Goal: Information Seeking & Learning: Check status

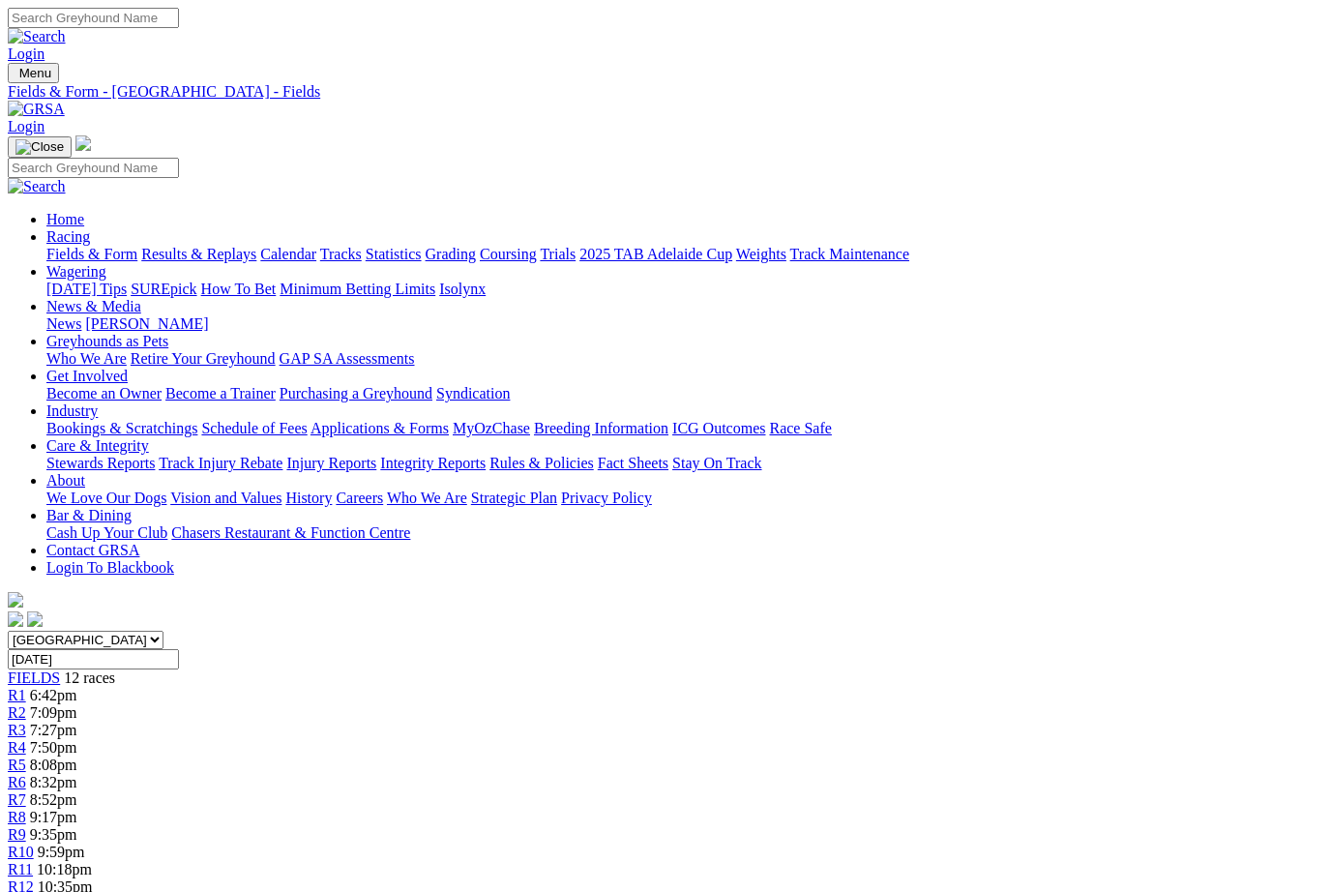
click at [245, 246] on link "Results & Replays" at bounding box center [198, 254] width 115 height 16
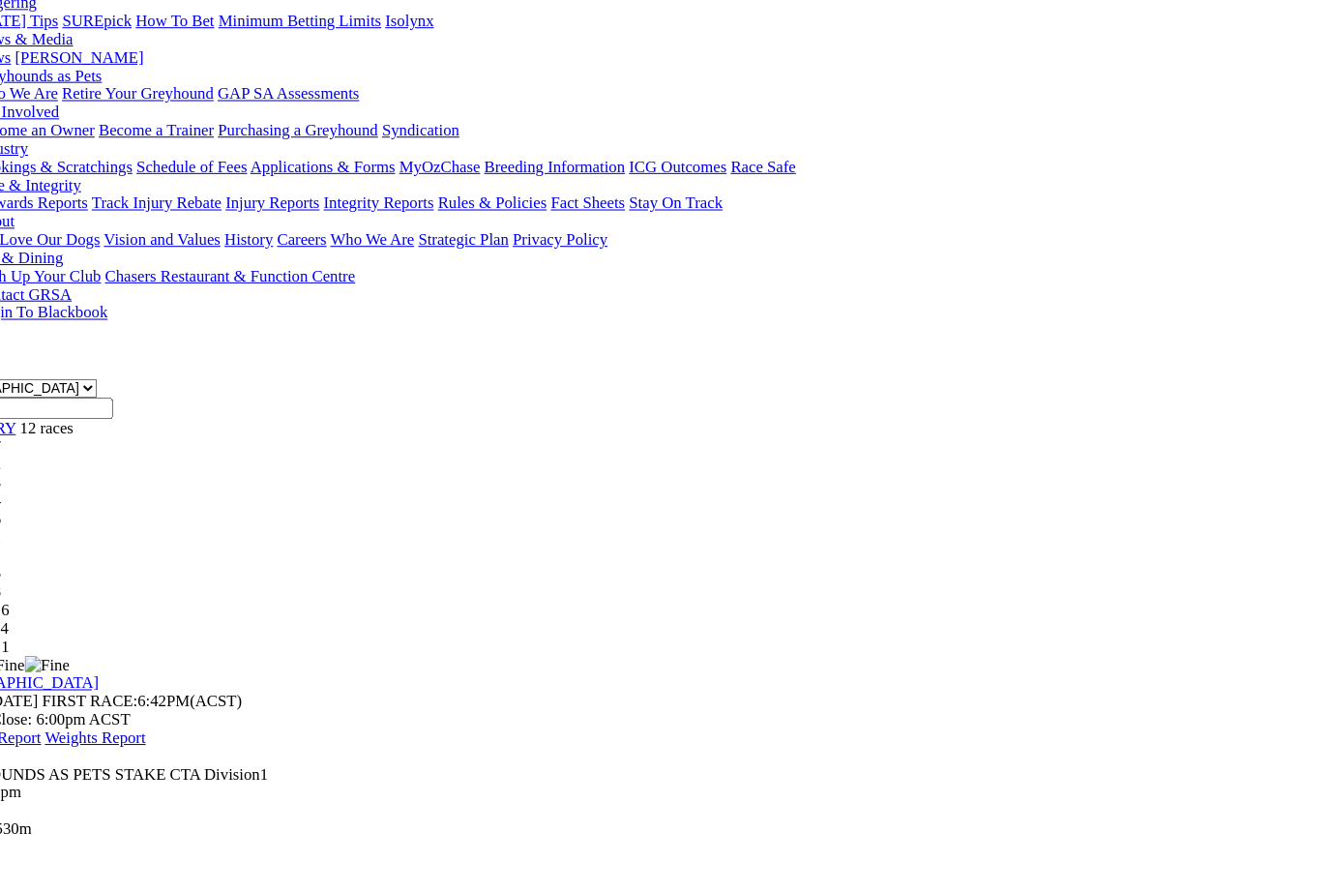
scroll to position [275, 15]
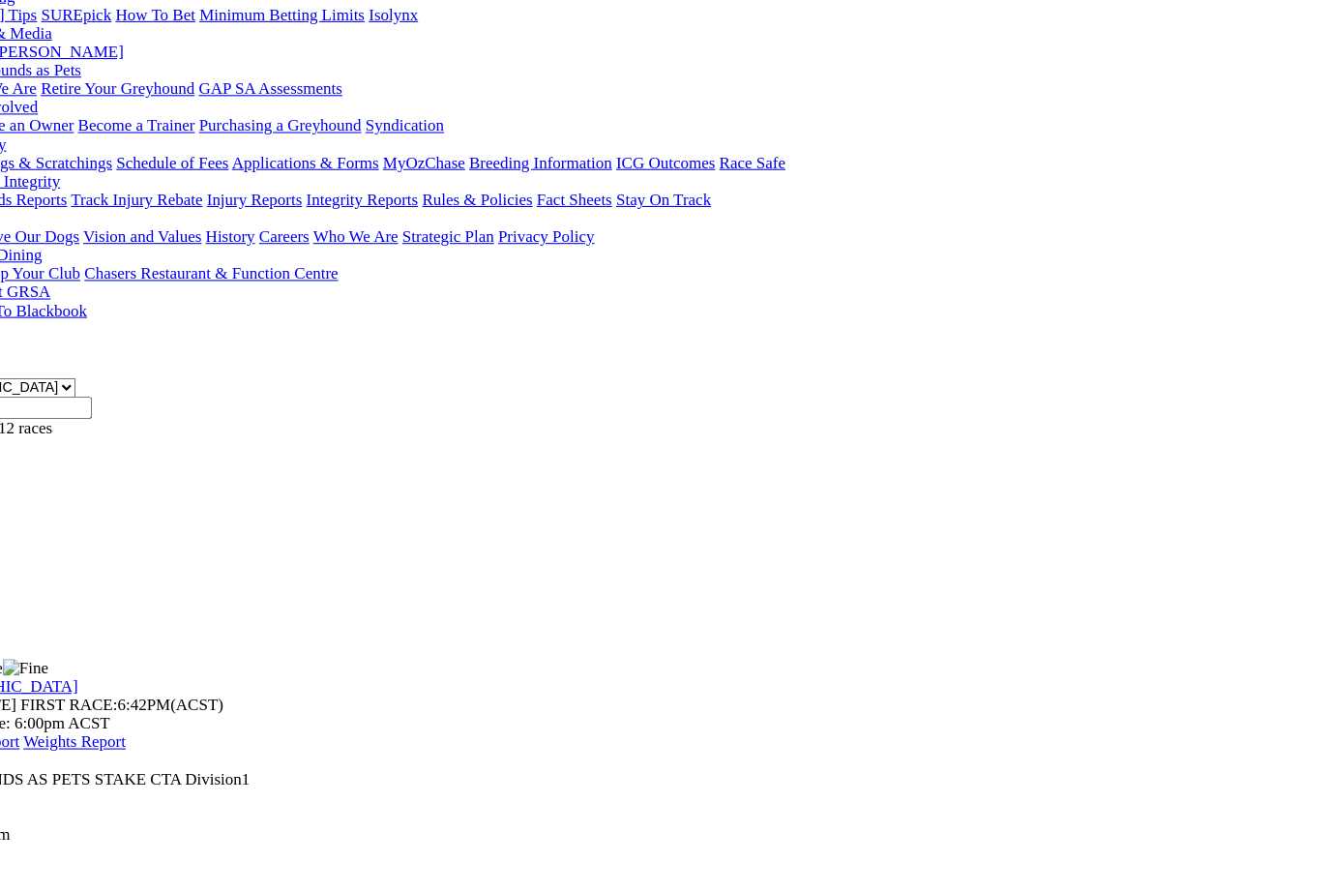
click at [58, 429] on span "5 8 1 2" at bounding box center [36, 437] width 43 height 16
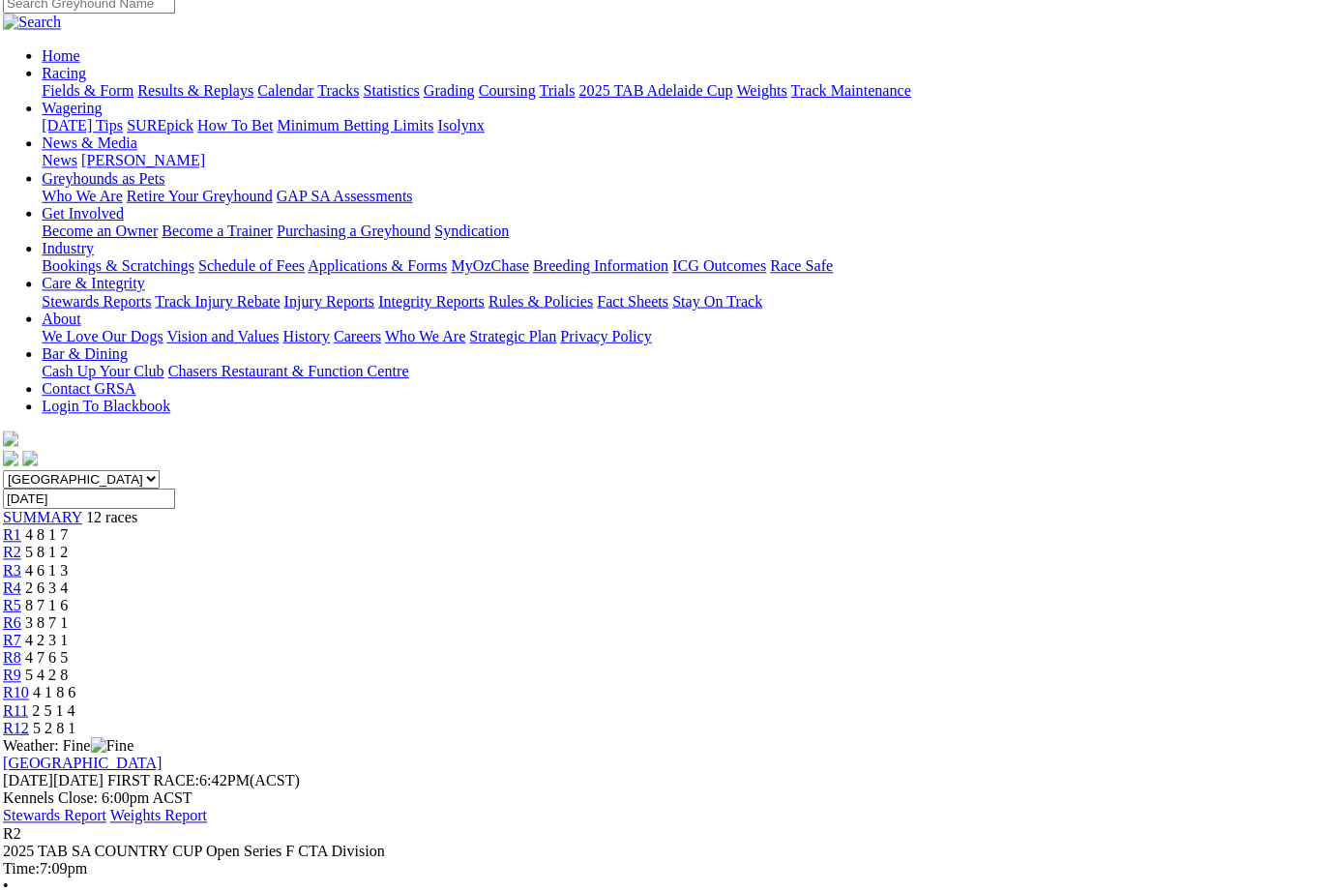
scroll to position [210, 0]
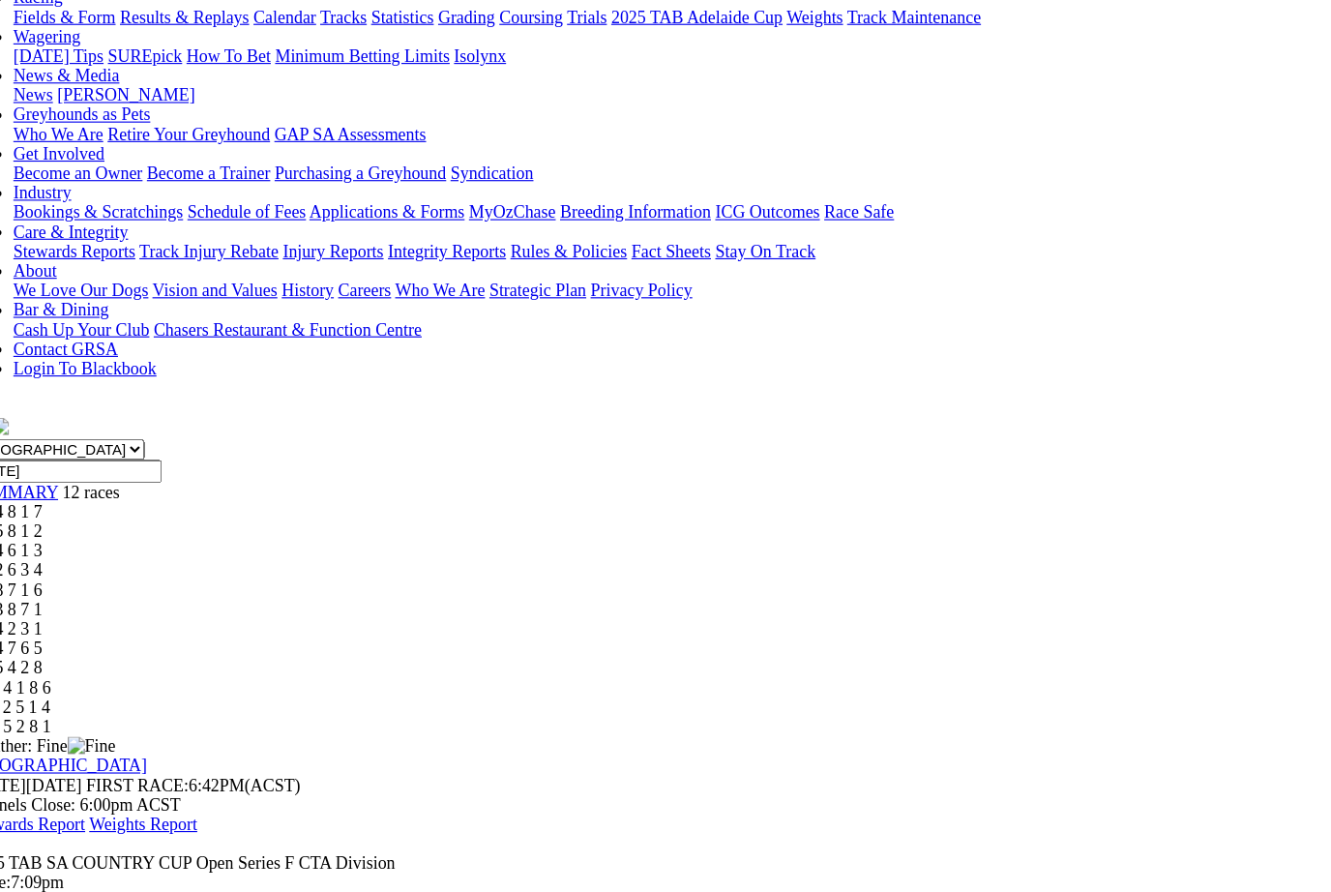
click at [26, 512] on span "R3" at bounding box center [17, 520] width 18 height 16
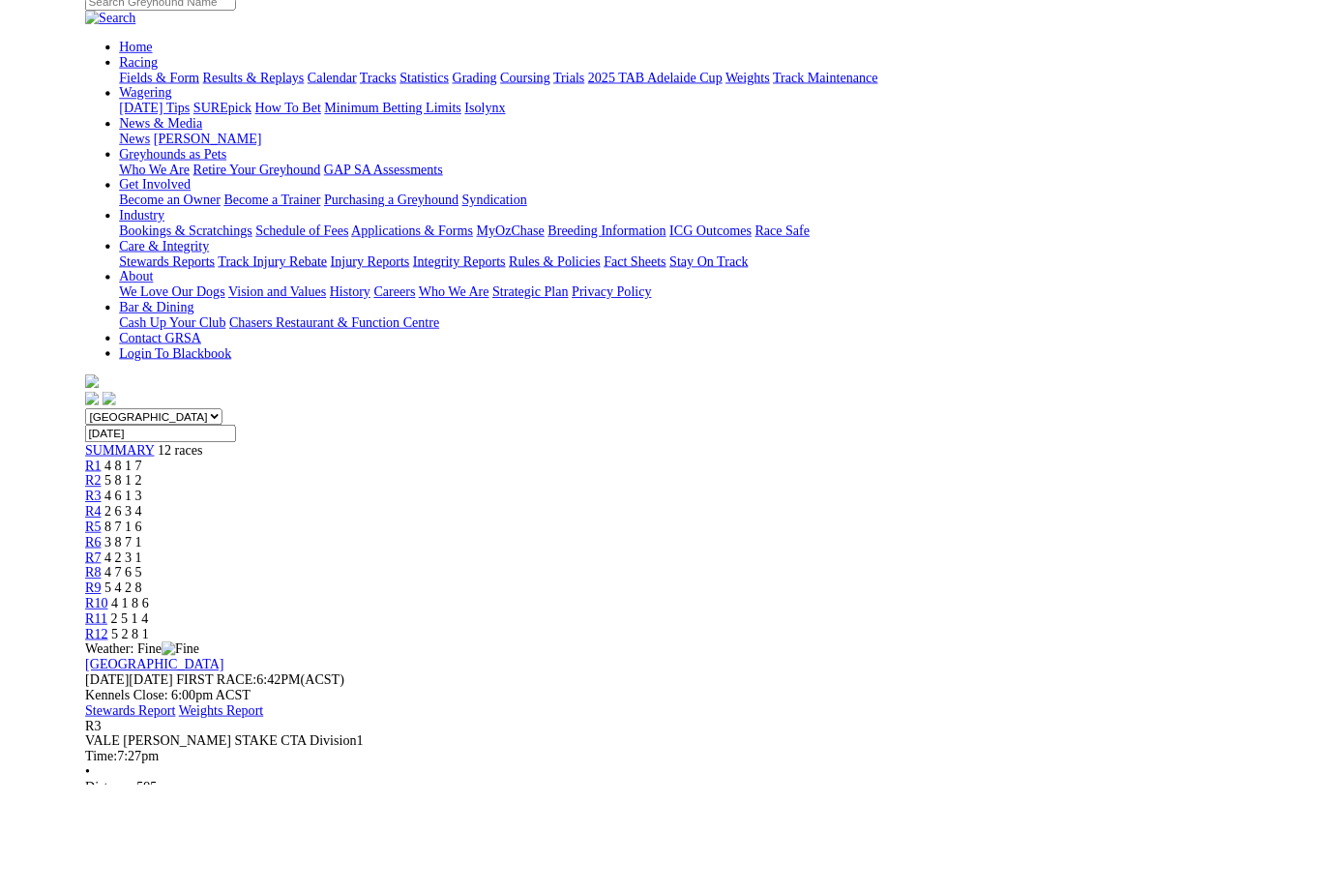
scroll to position [273, 0]
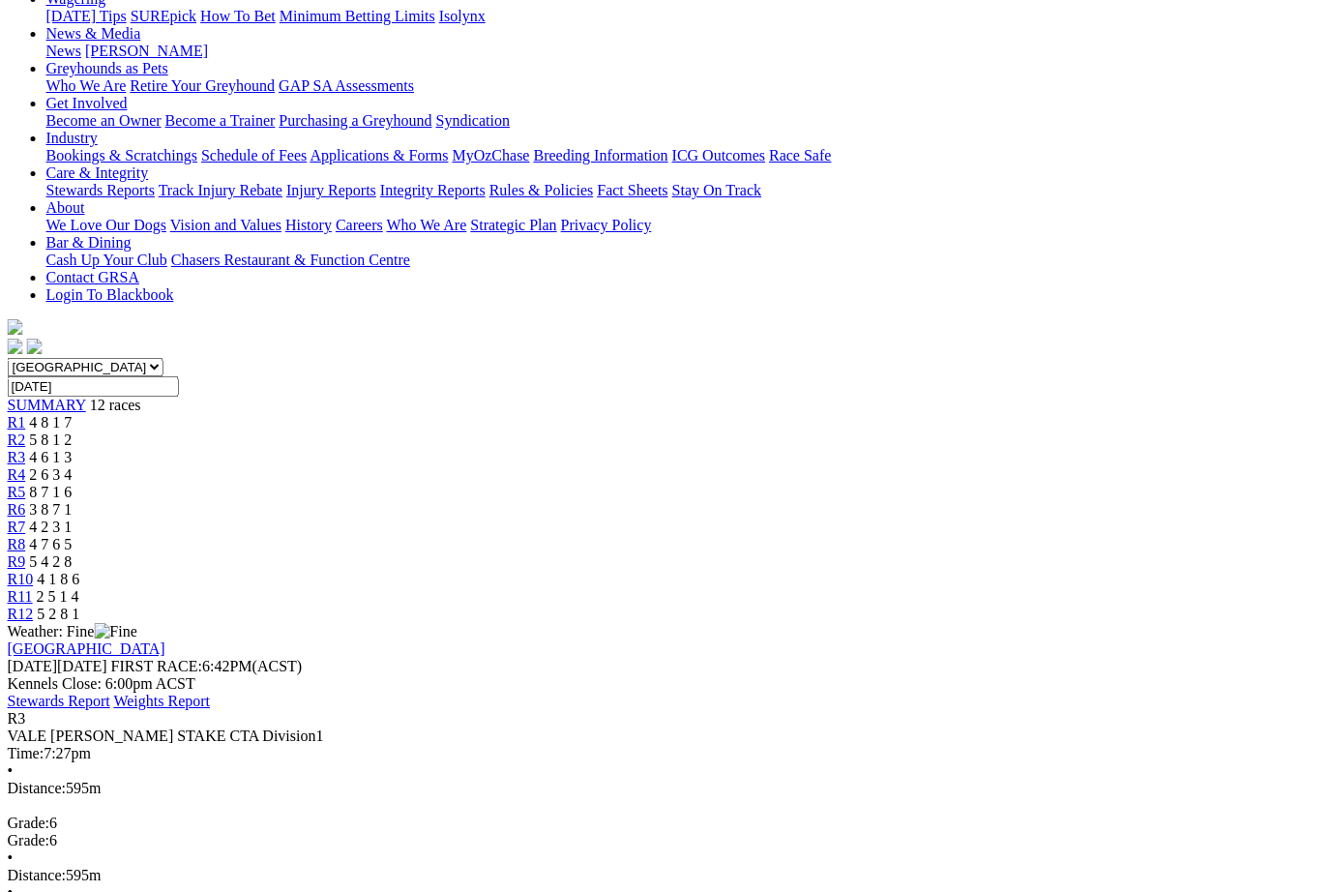
click at [26, 466] on link "R4" at bounding box center [17, 474] width 18 height 16
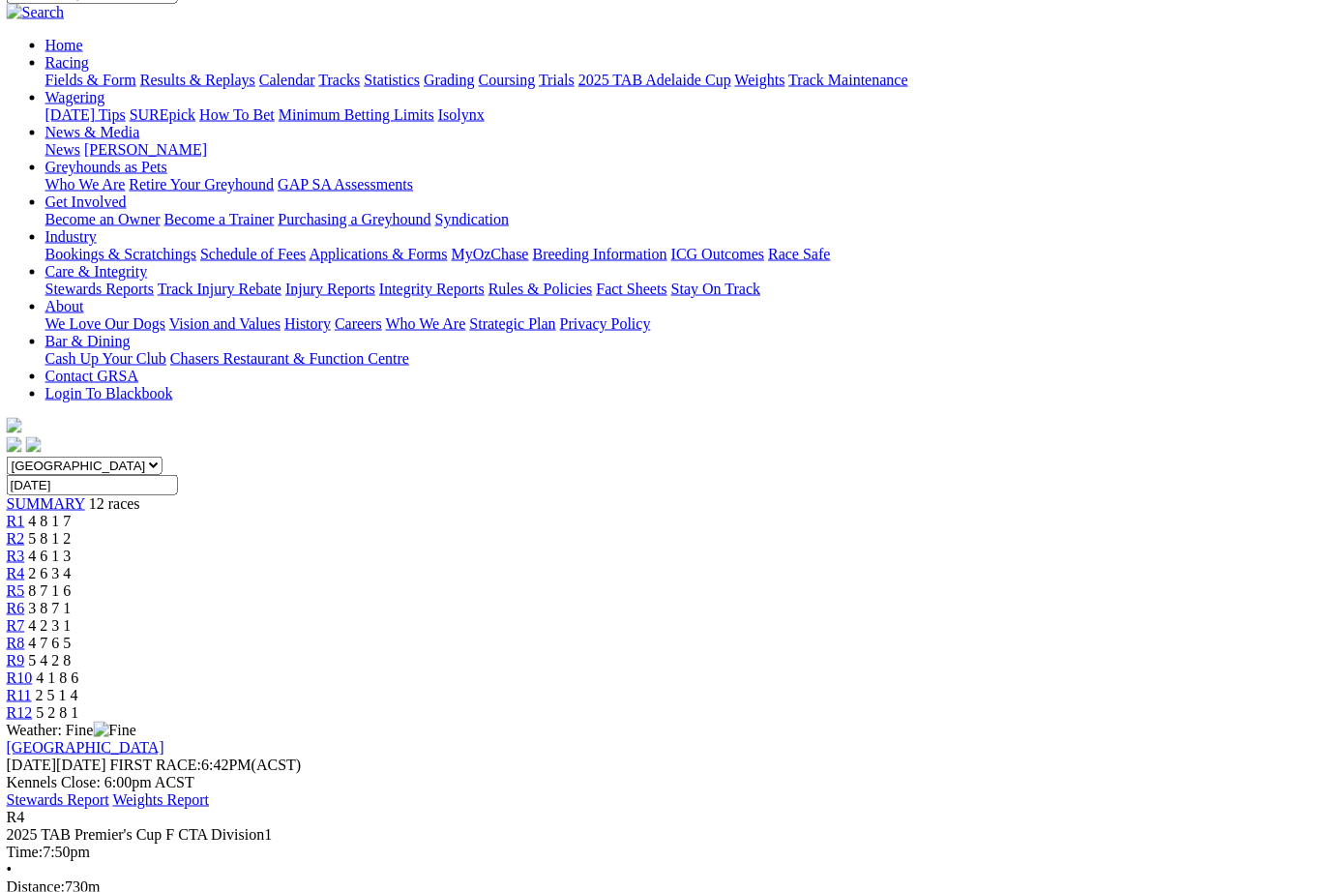
scroll to position [151, 2]
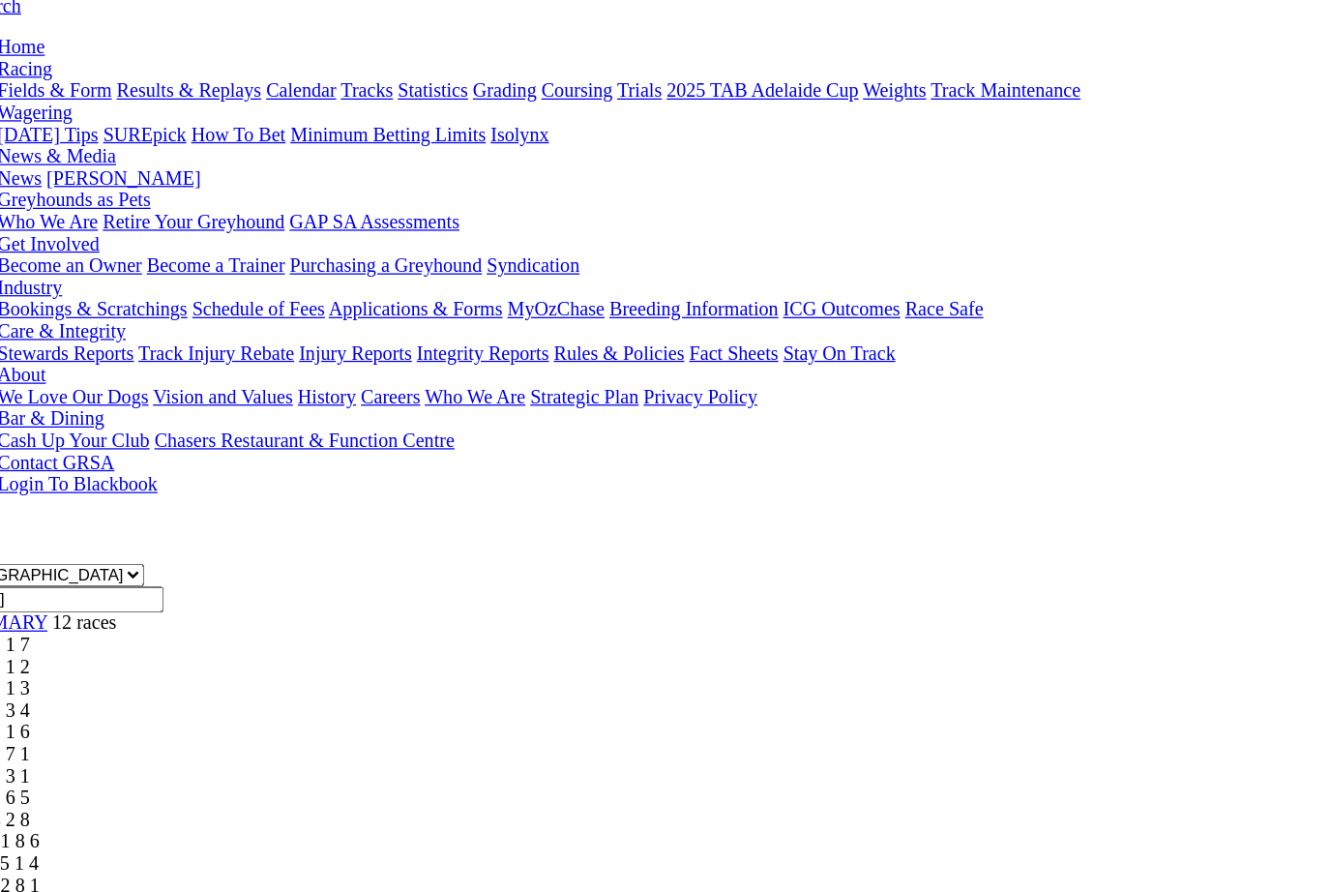
click at [71, 606] on span "8 7 1 6" at bounding box center [49, 614] width 43 height 16
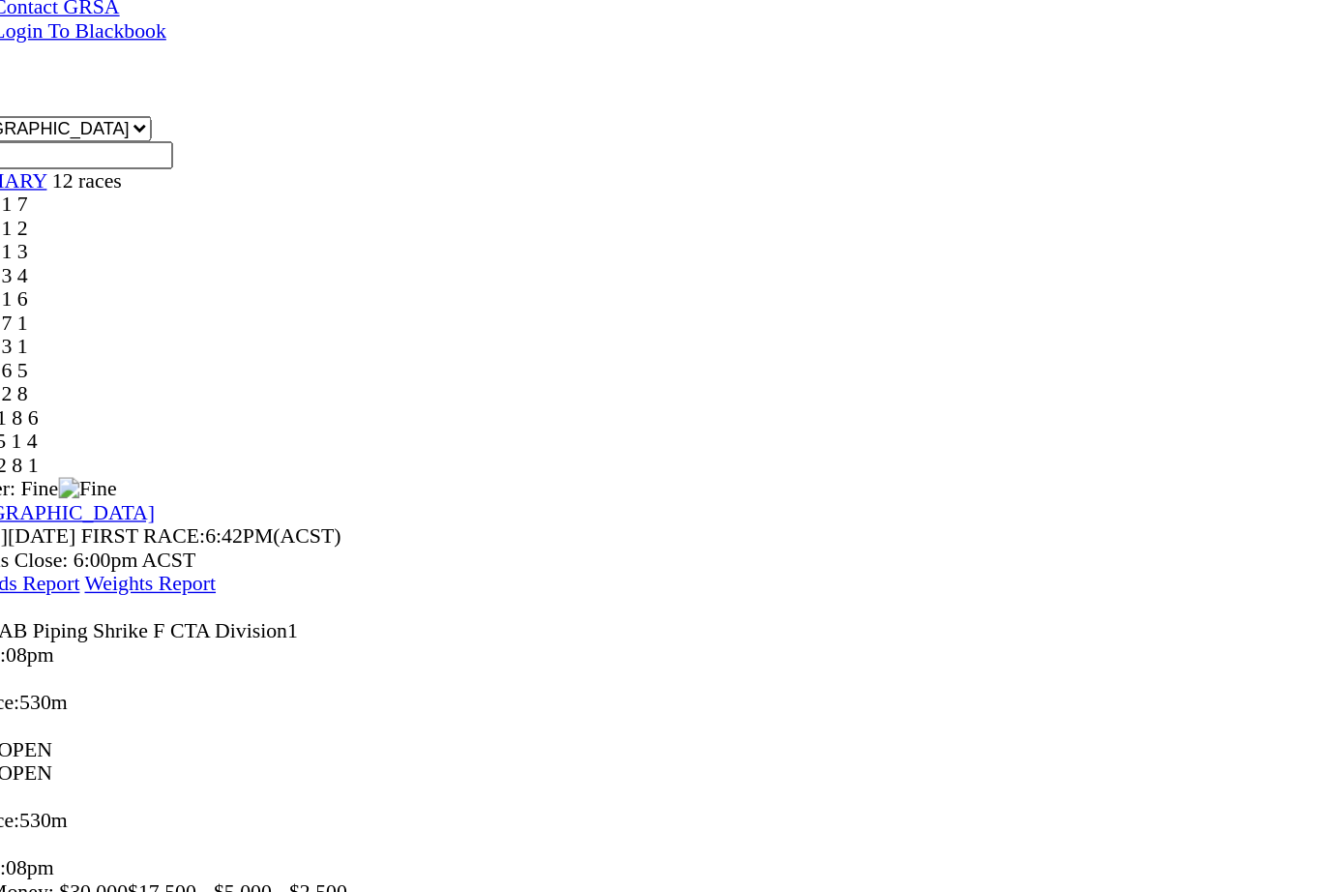
scroll to position [357, 0]
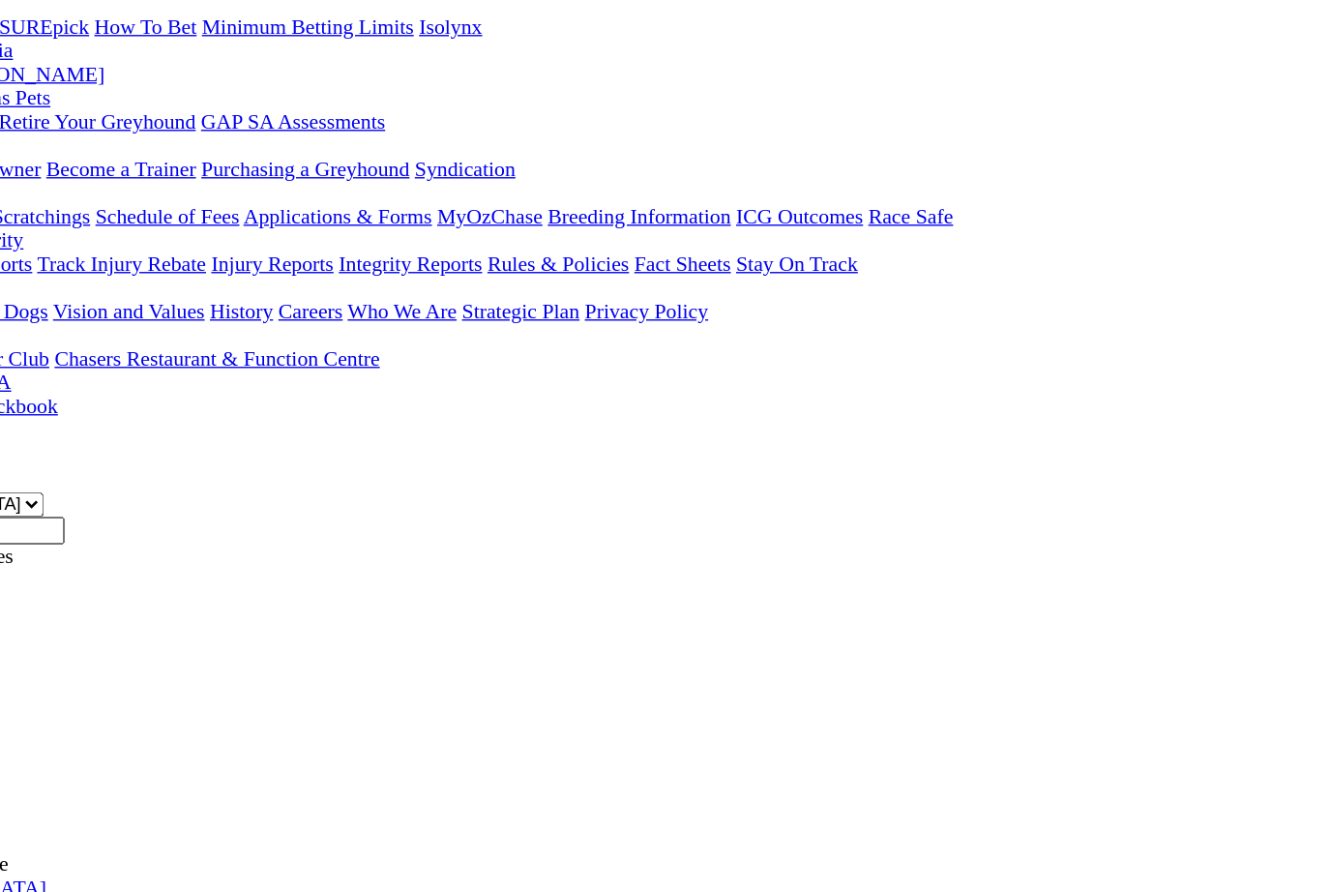
scroll to position [265, 0]
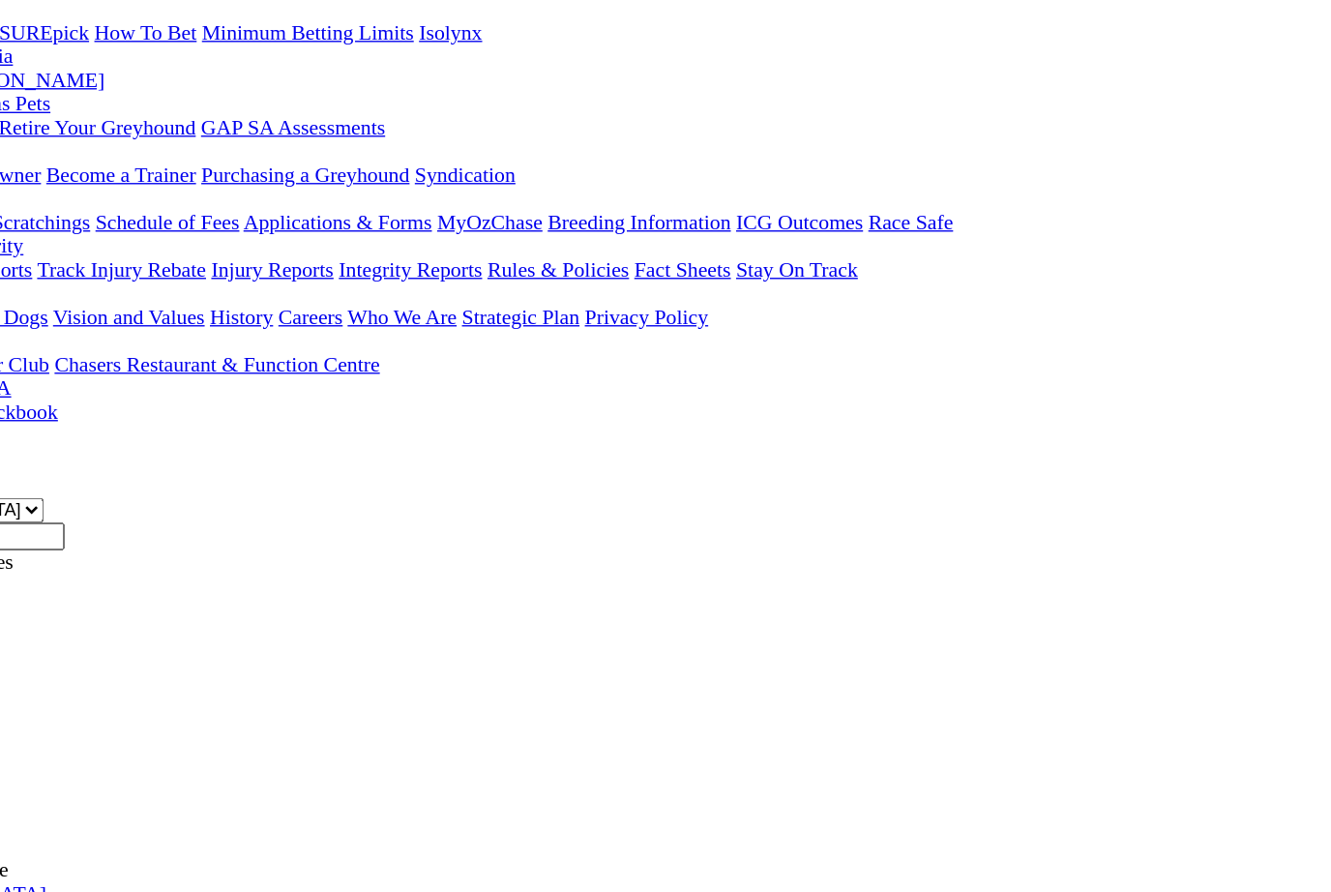
click at [26, 509] on span "R6" at bounding box center [17, 517] width 18 height 16
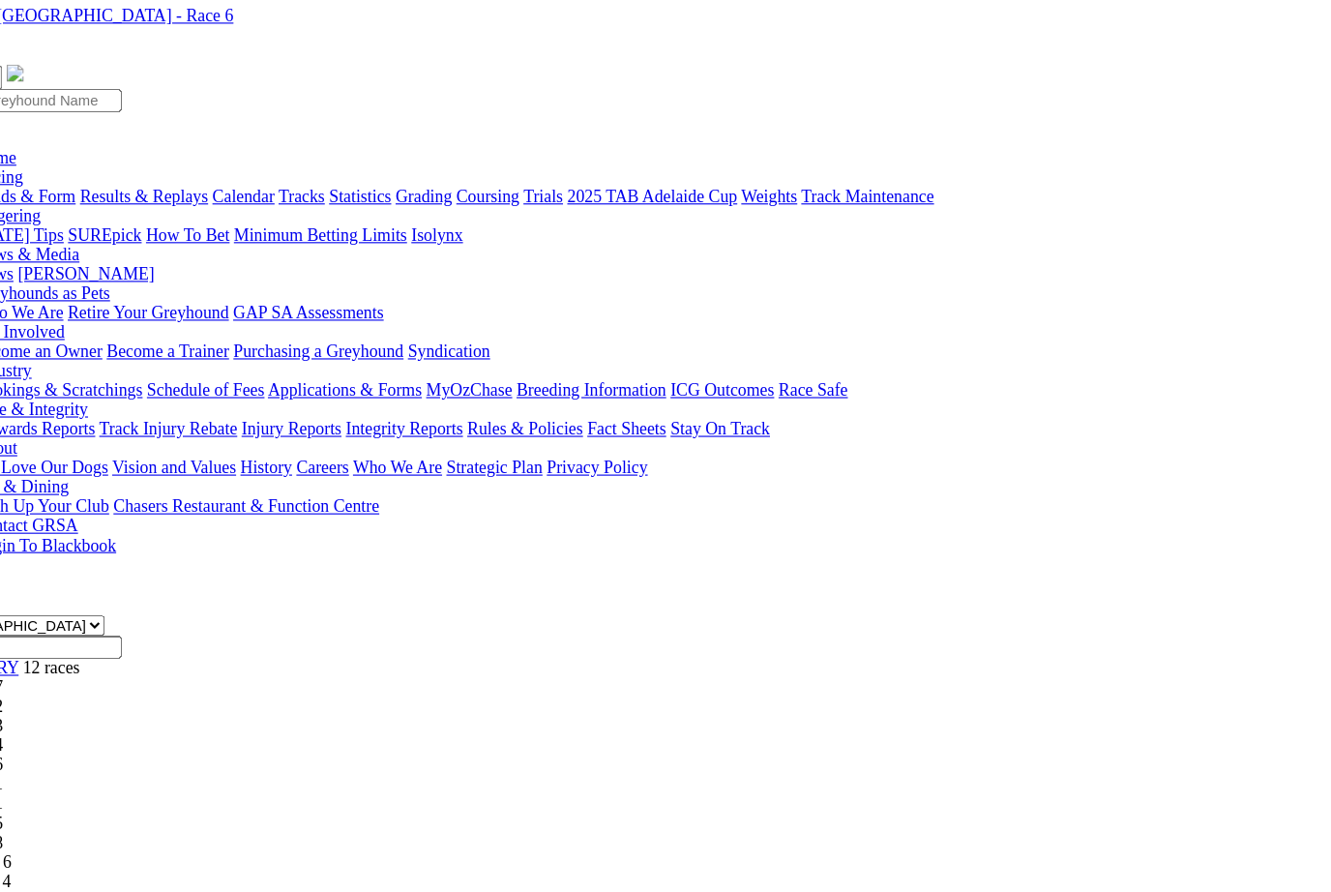
scroll to position [45, 0]
click at [73, 746] on span "4 2 3 1" at bounding box center [51, 754] width 43 height 16
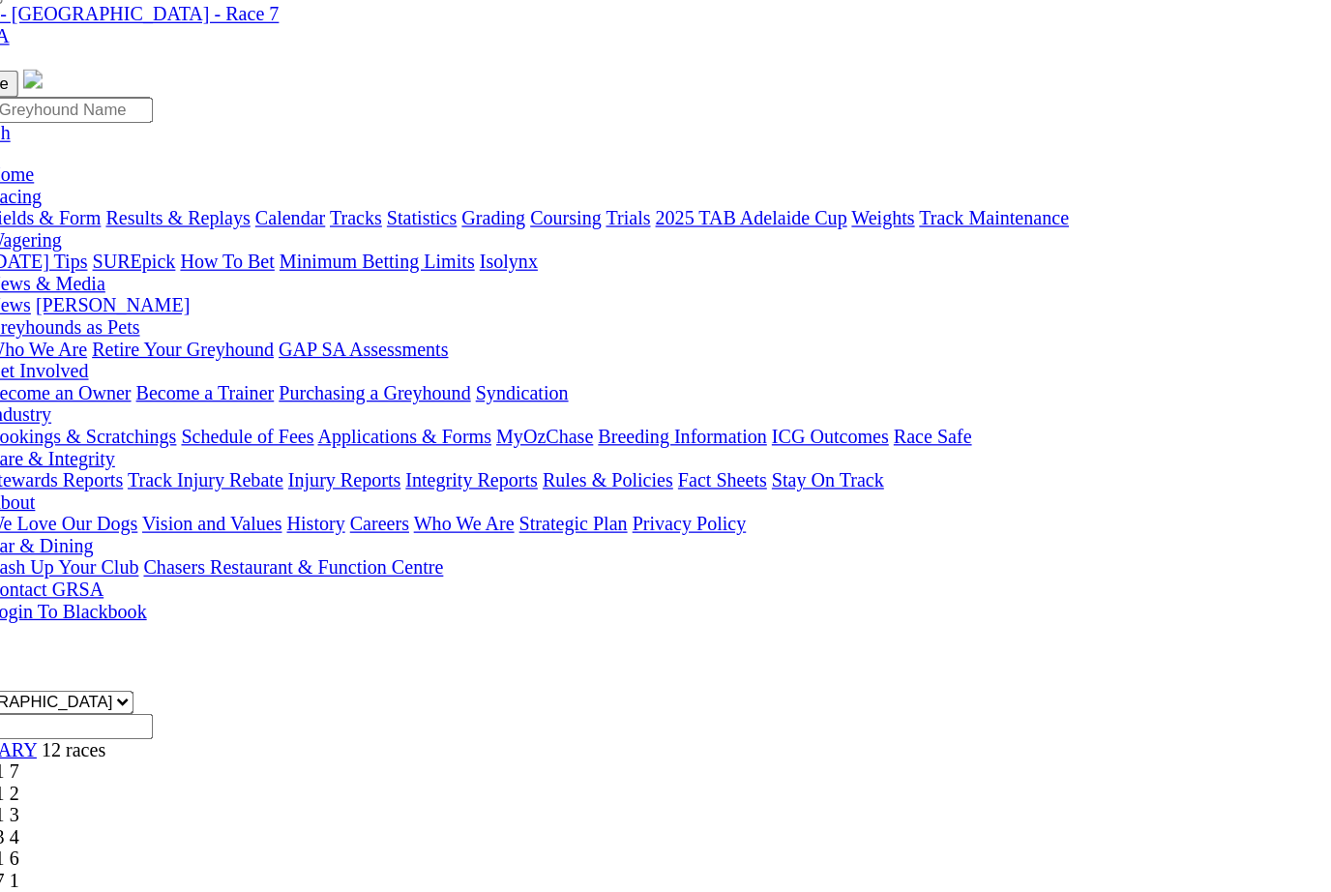
scroll to position [79, 0]
click at [26, 729] on span "R8" at bounding box center [17, 737] width 18 height 16
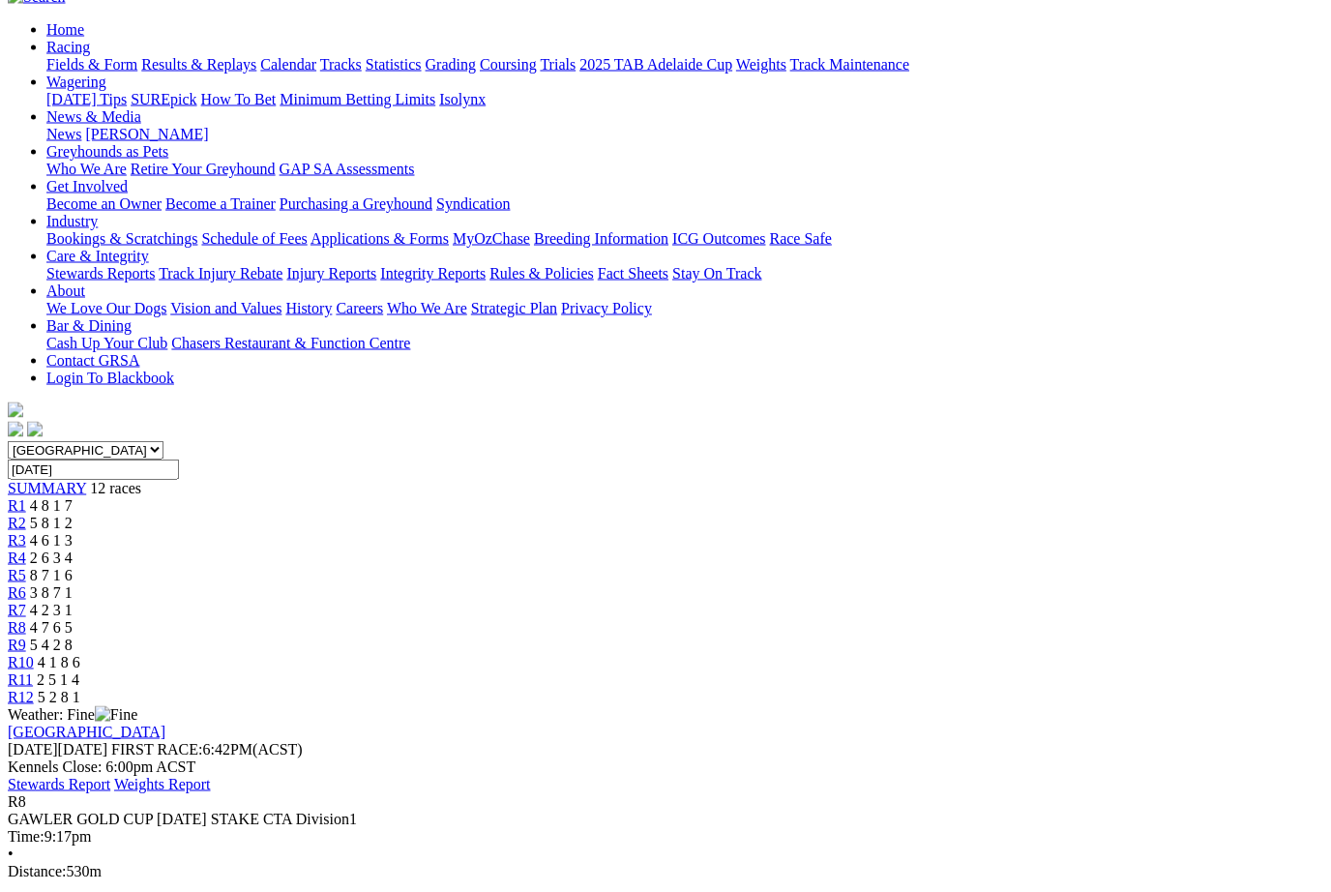
scroll to position [191, 0]
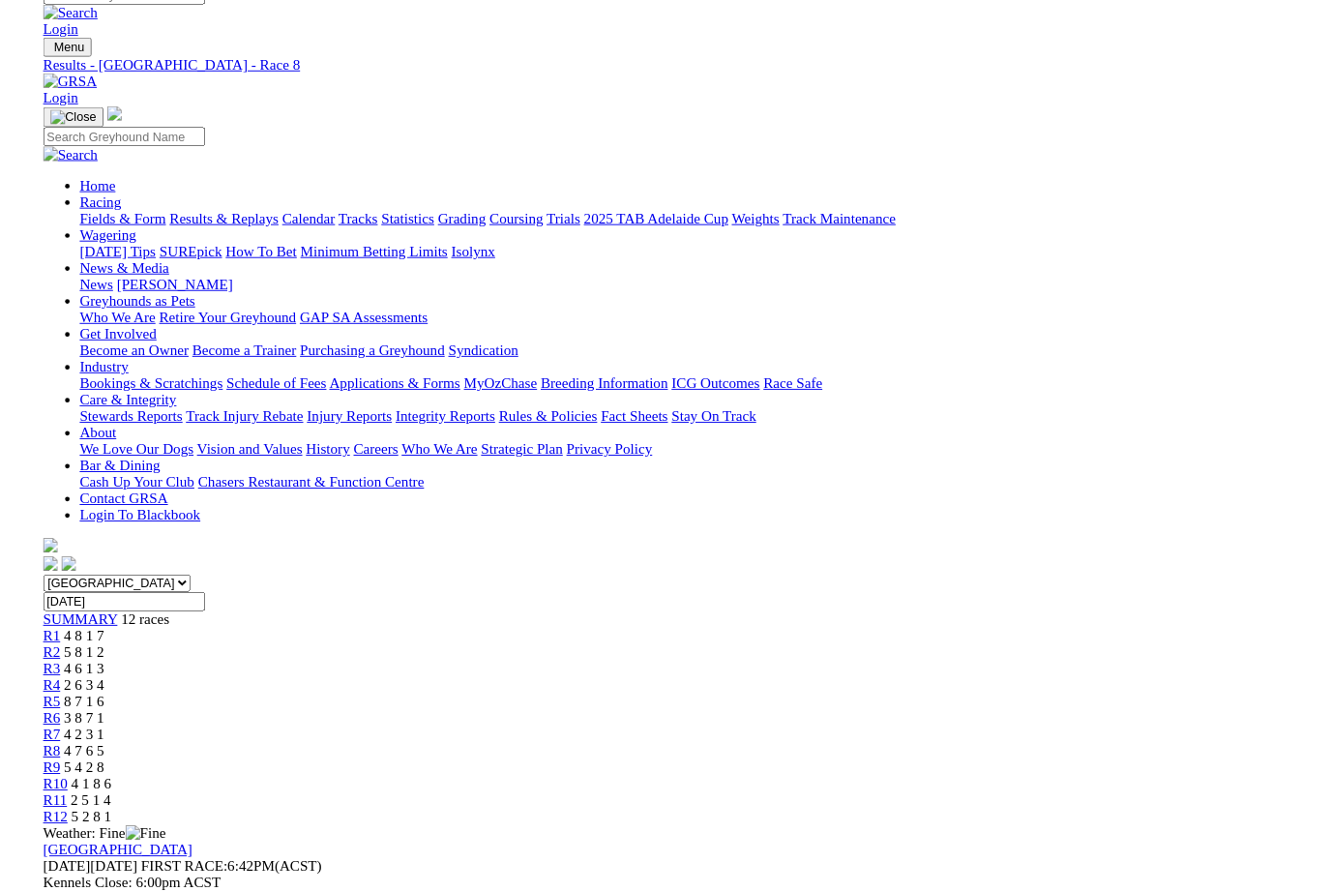
scroll to position [192, 0]
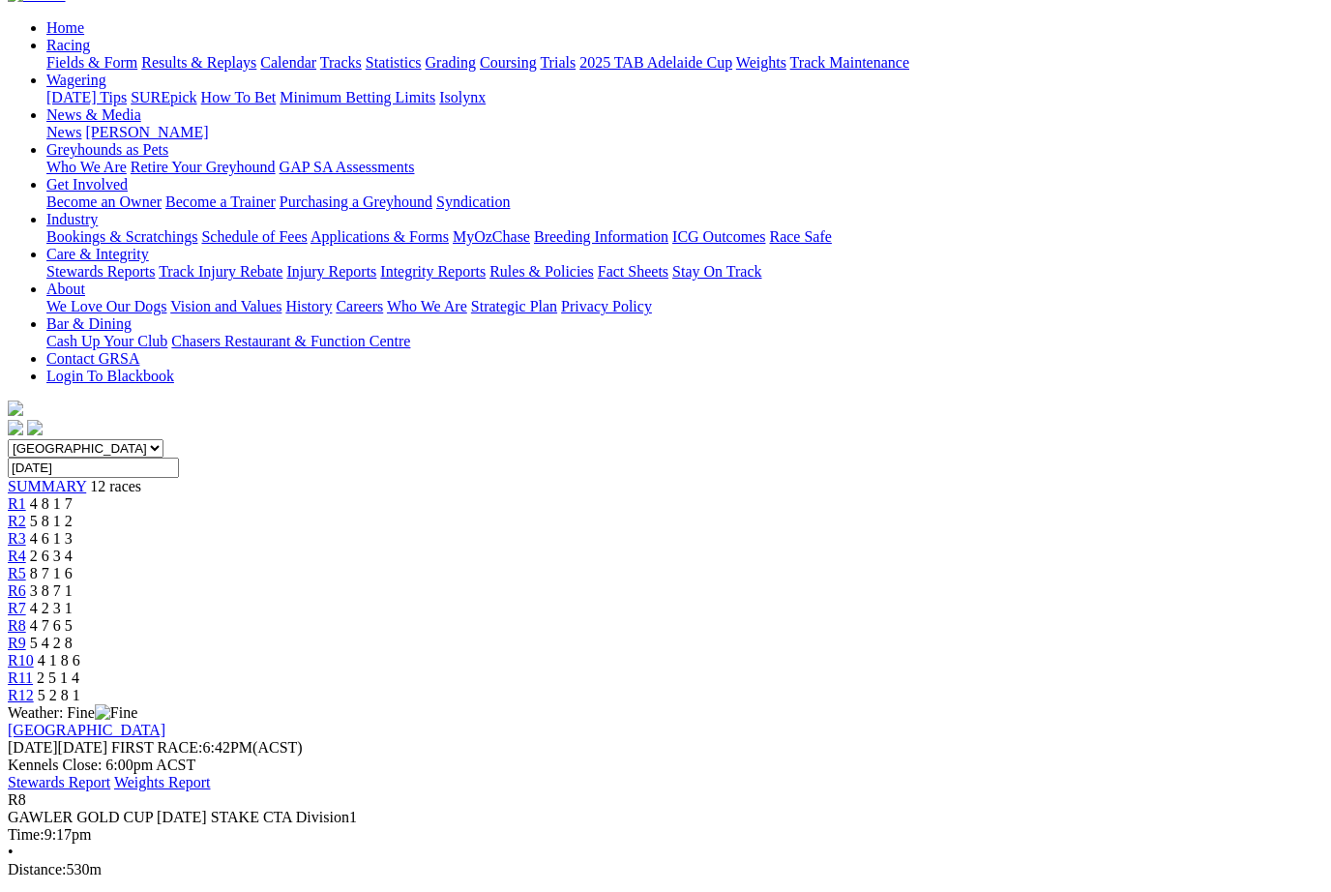
click at [26, 635] on span "R9" at bounding box center [17, 643] width 18 height 16
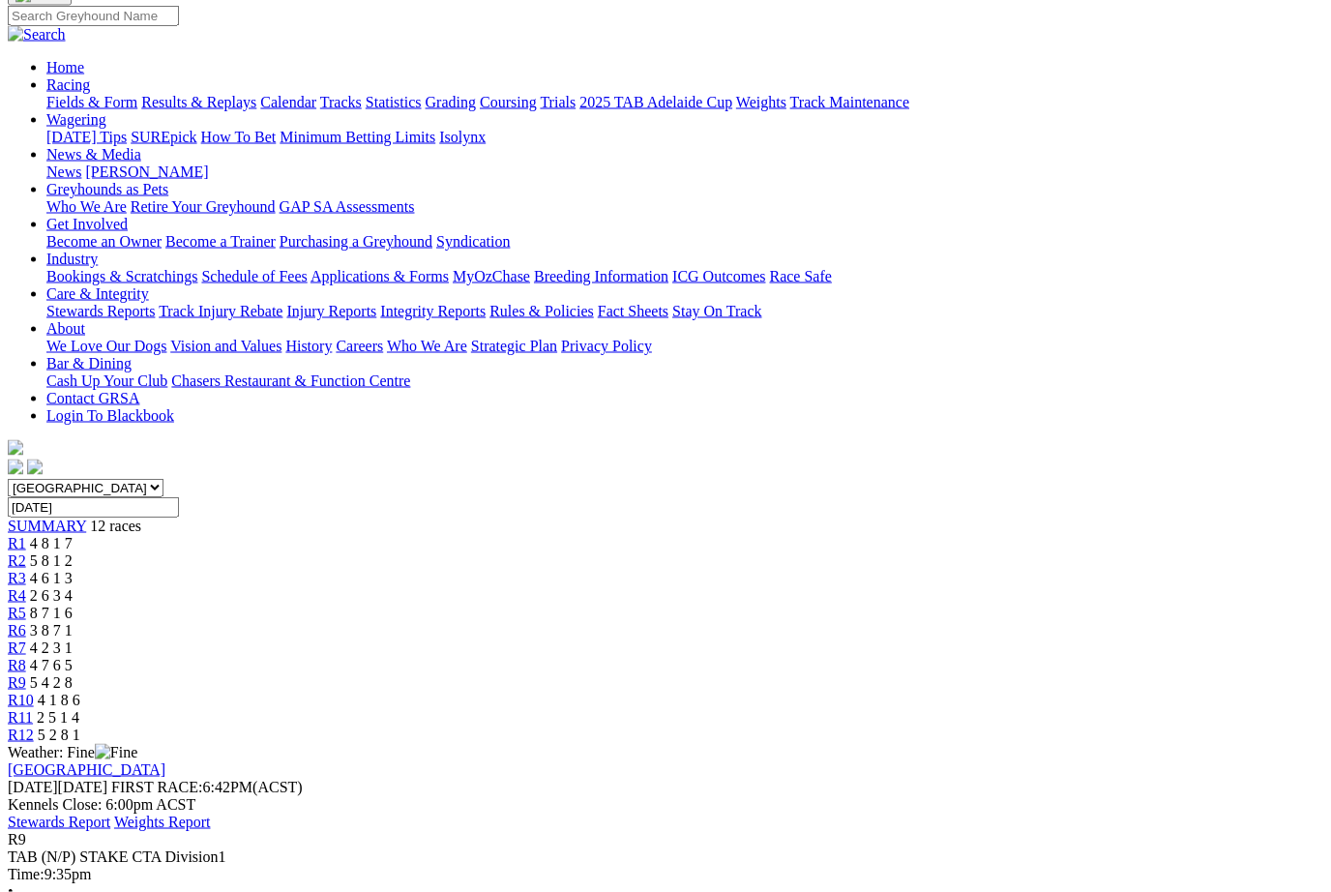
scroll to position [153, 0]
click at [34, 691] on span "R10" at bounding box center [21, 699] width 26 height 16
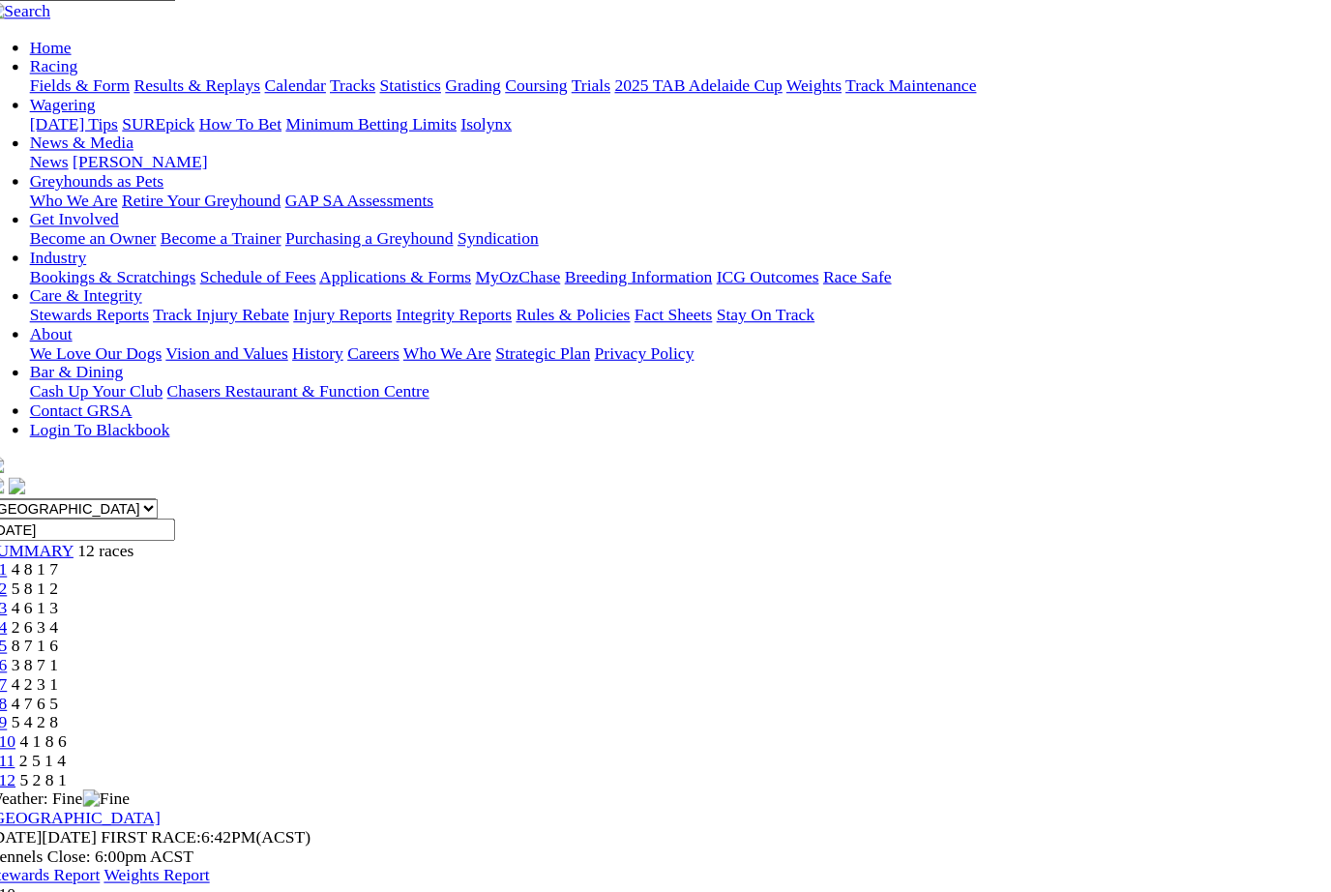
scroll to position [161, 0]
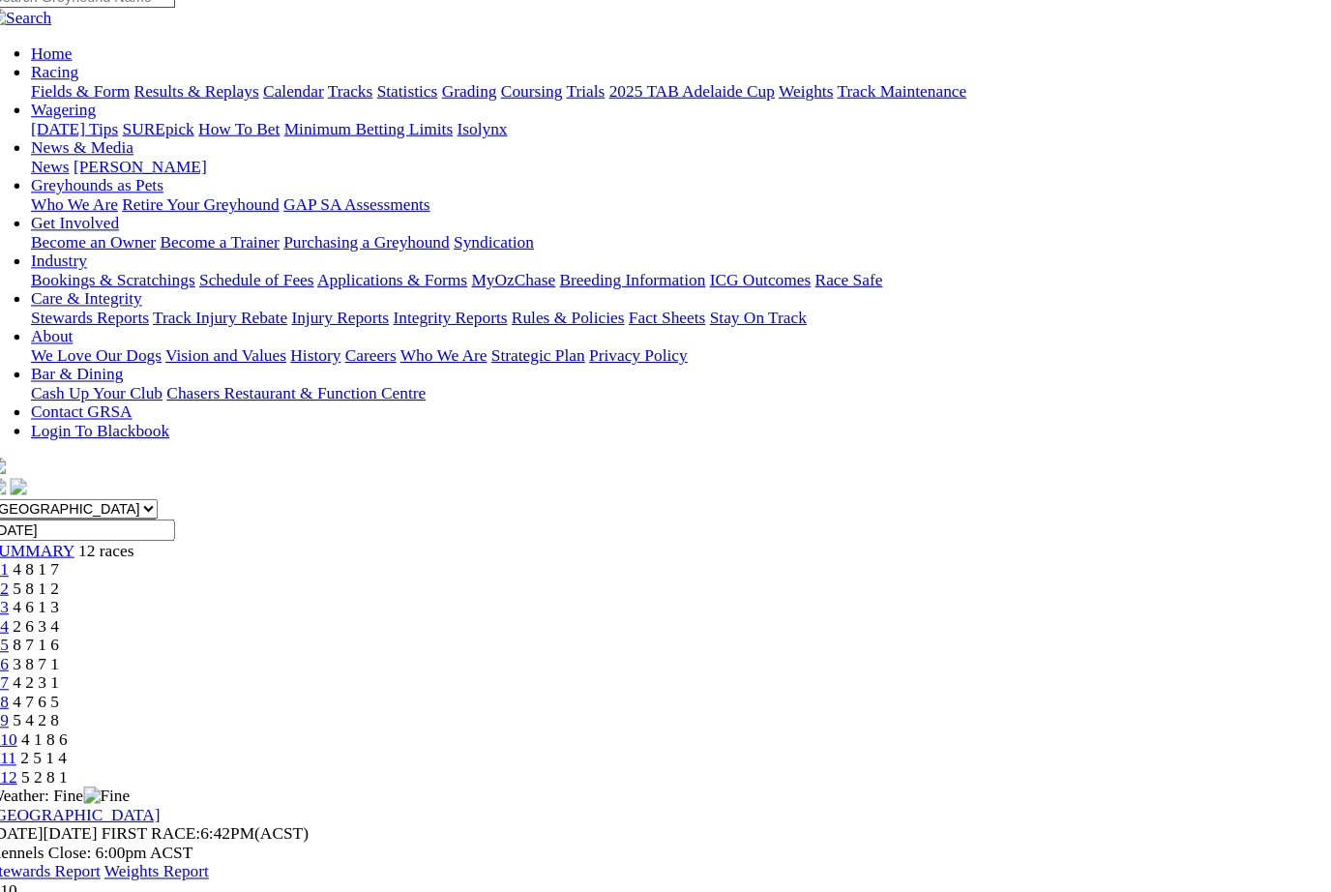
click at [79, 700] on span "2 5 1 4" at bounding box center [58, 708] width 43 height 16
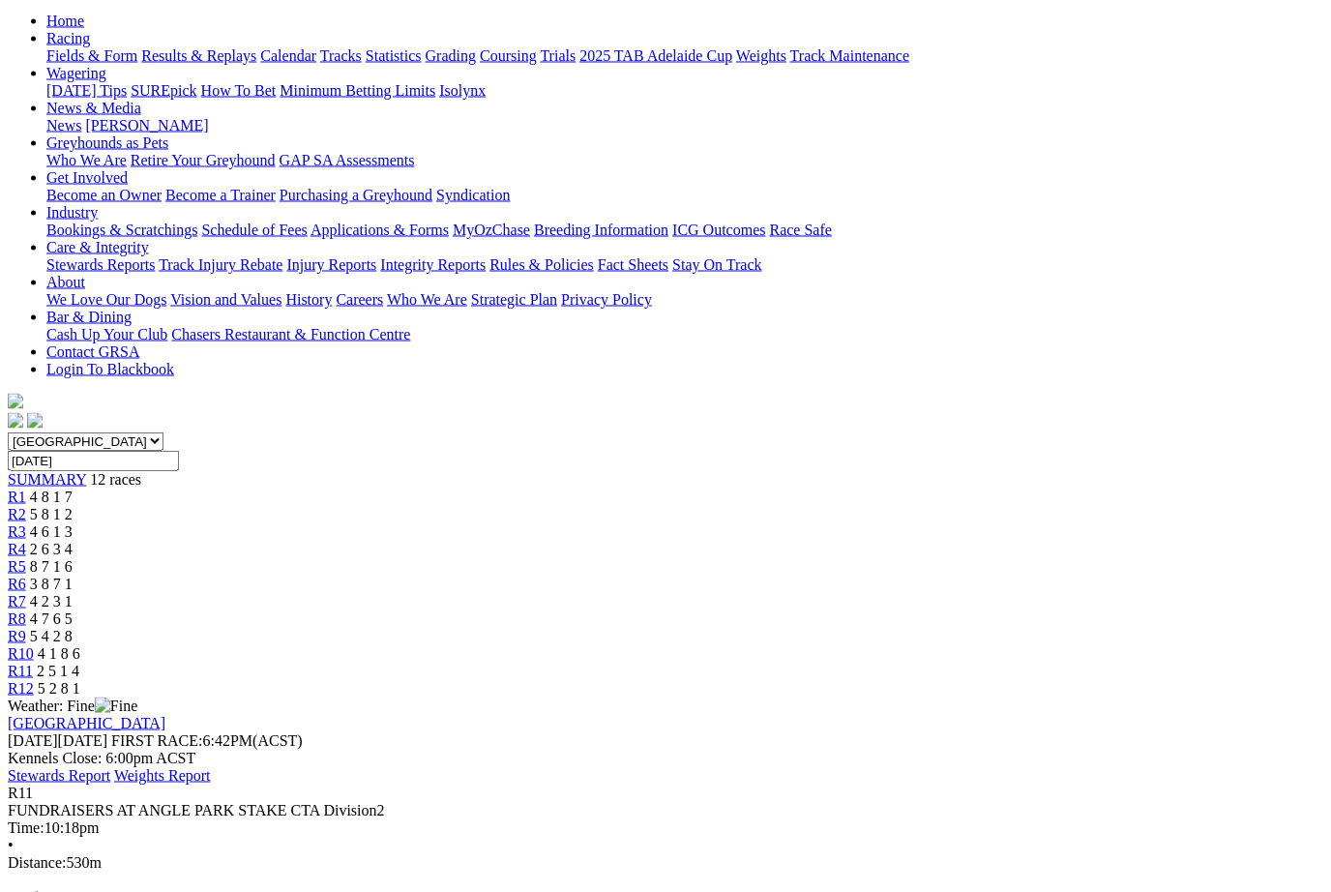
scroll to position [199, 0]
click at [34, 679] on link "R12" at bounding box center [21, 687] width 26 height 16
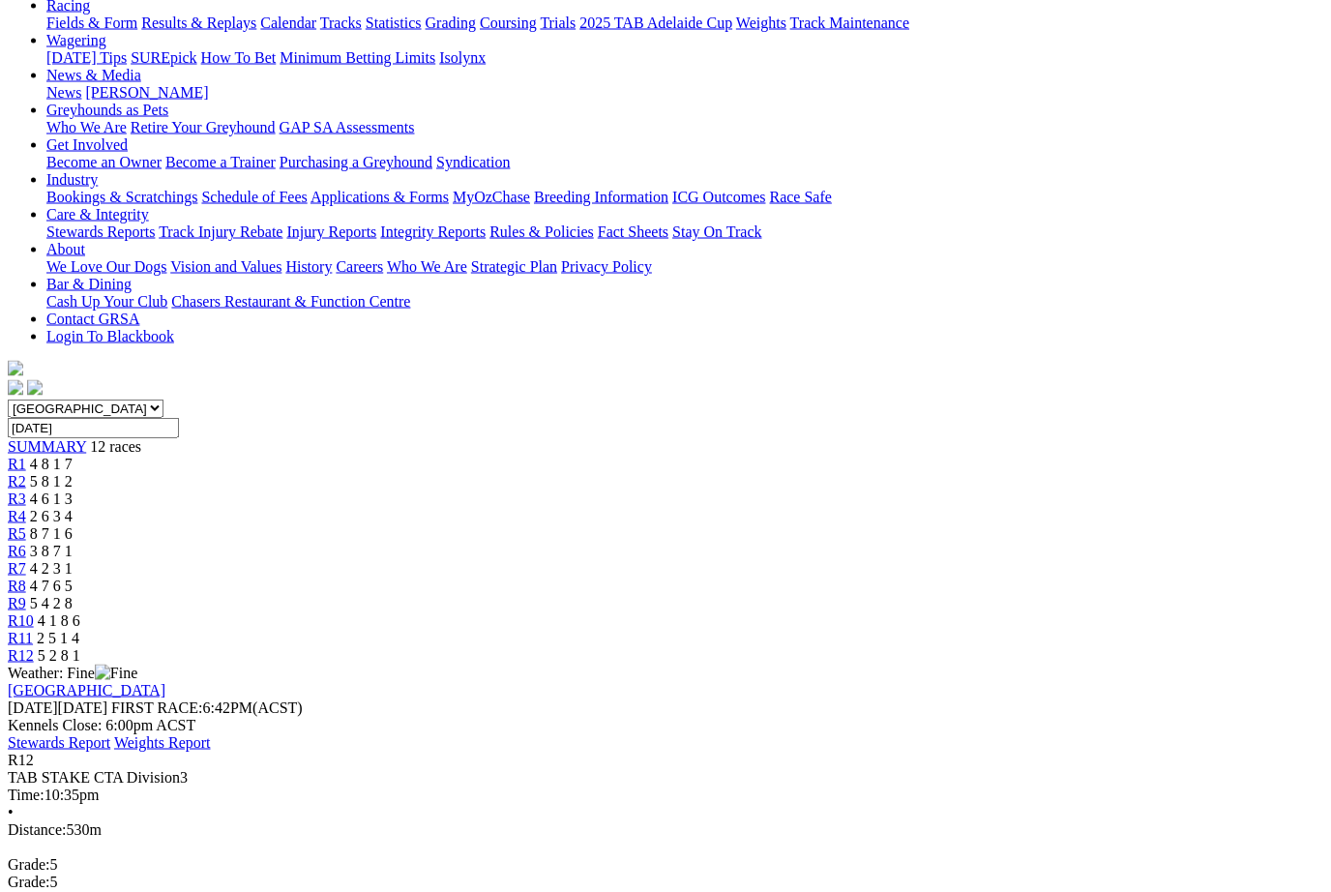
scroll to position [232, 0]
